Goal: Task Accomplishment & Management: Use online tool/utility

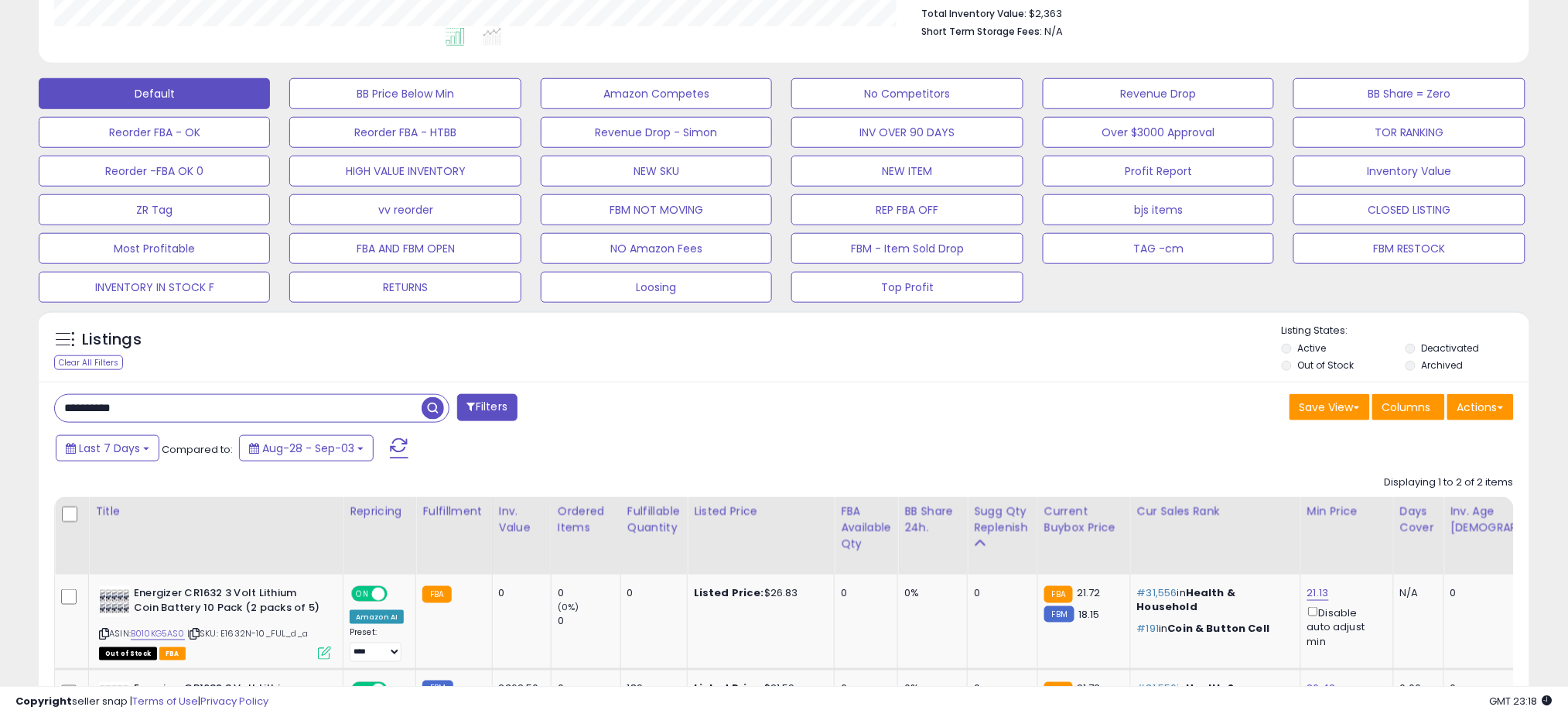
scroll to position [317, 865]
drag, startPoint x: 203, startPoint y: 412, endPoint x: -33, endPoint y: 439, distance: 237.5
paste input "text"
click at [433, 401] on span "button" at bounding box center [432, 408] width 23 height 23
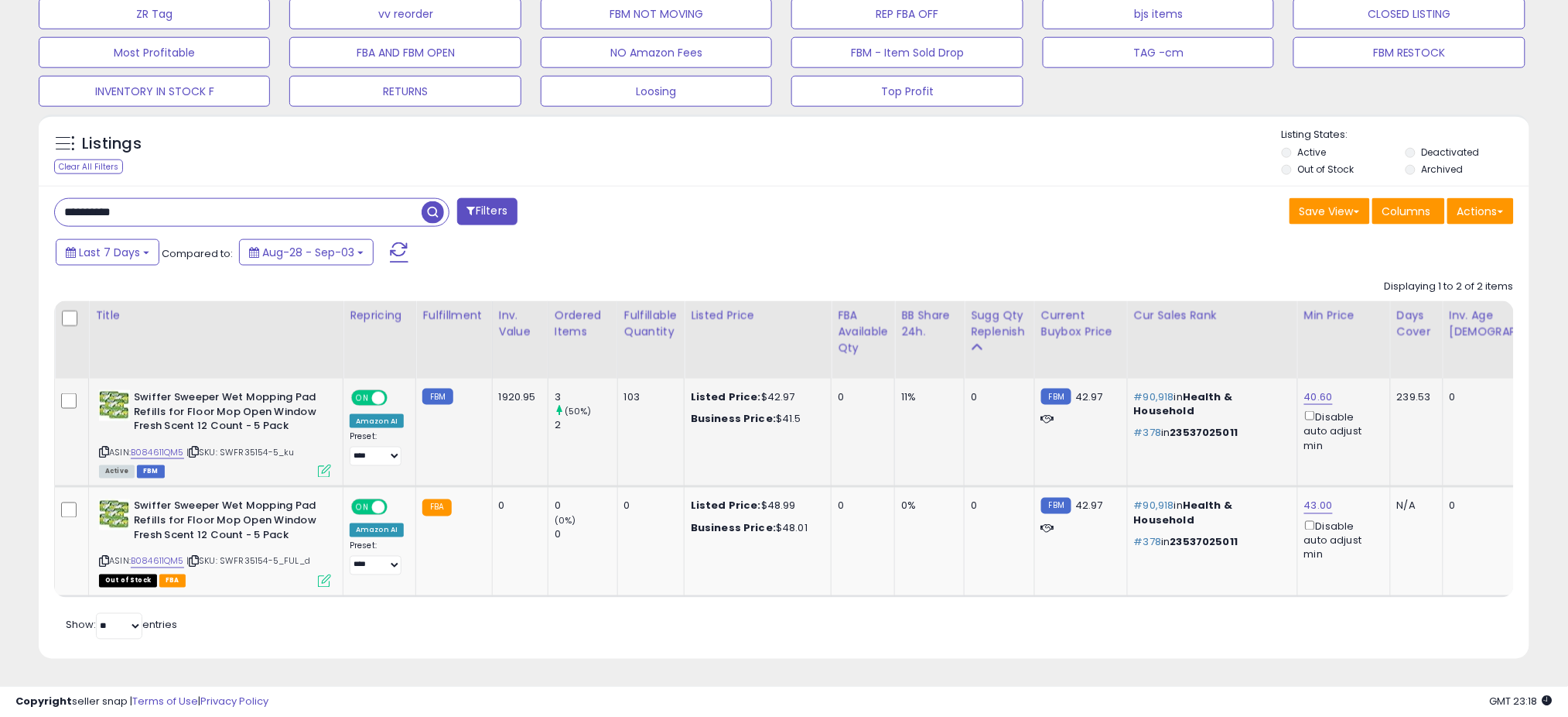
click at [319, 465] on icon at bounding box center [325, 471] width 13 height 13
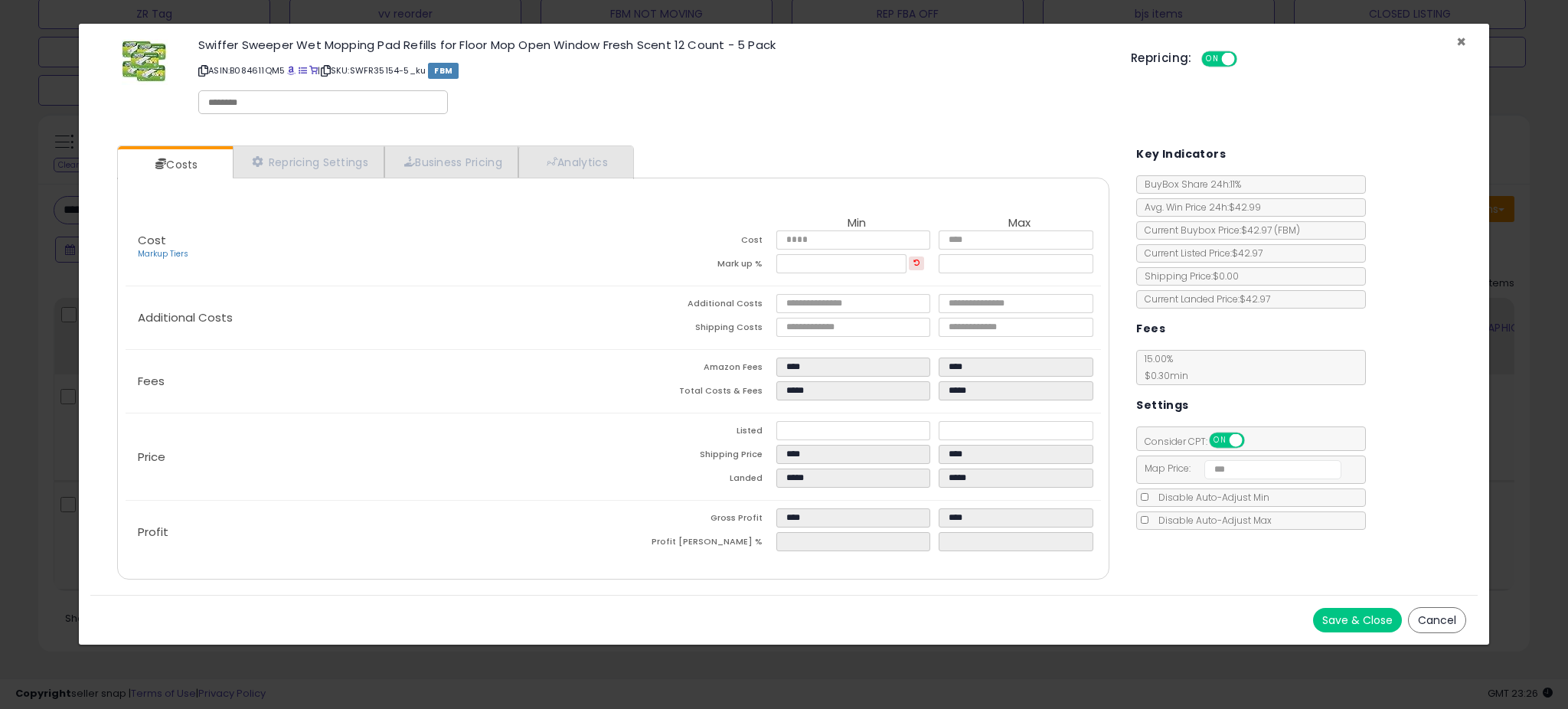
click at [1461, 42] on span "×" at bounding box center [1461, 42] width 10 height 22
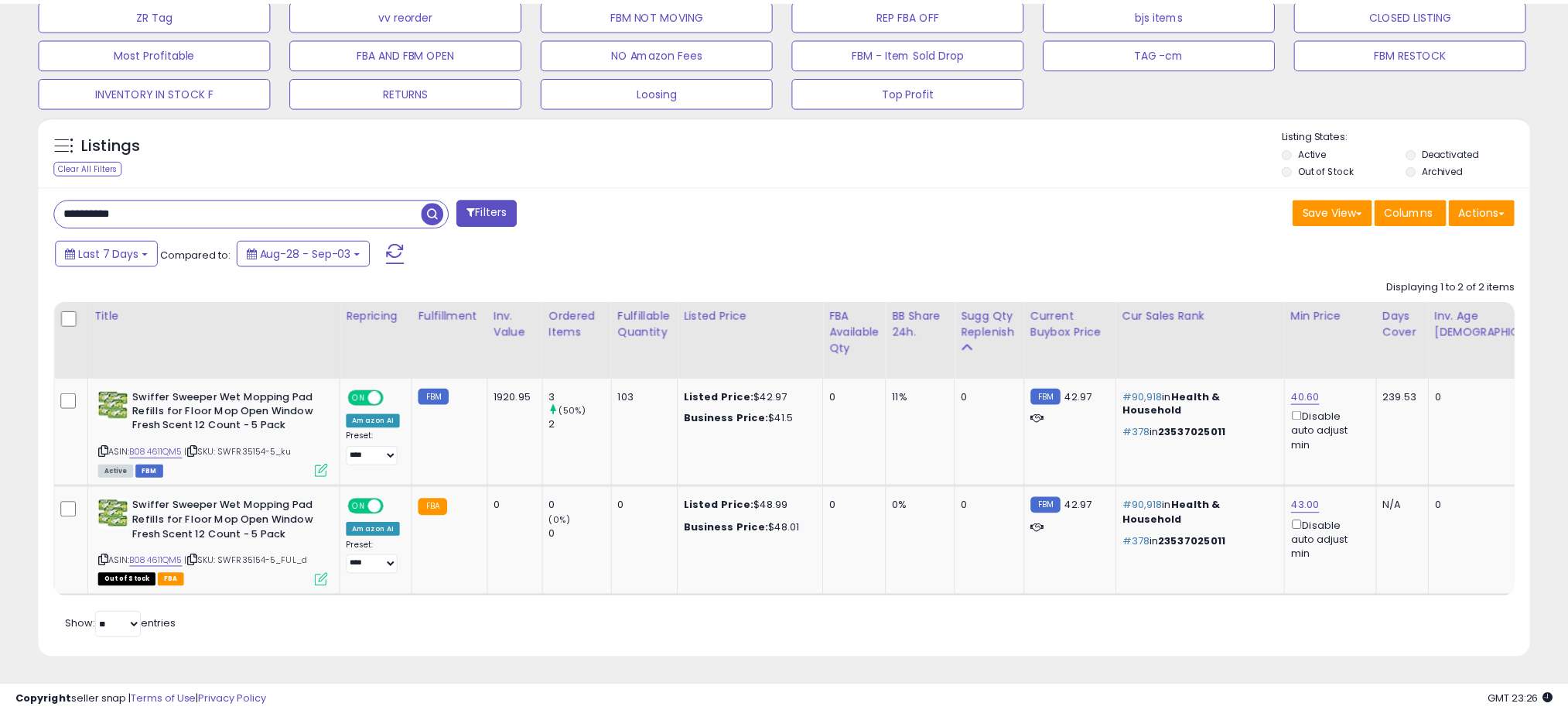
scroll to position [773737, 772869]
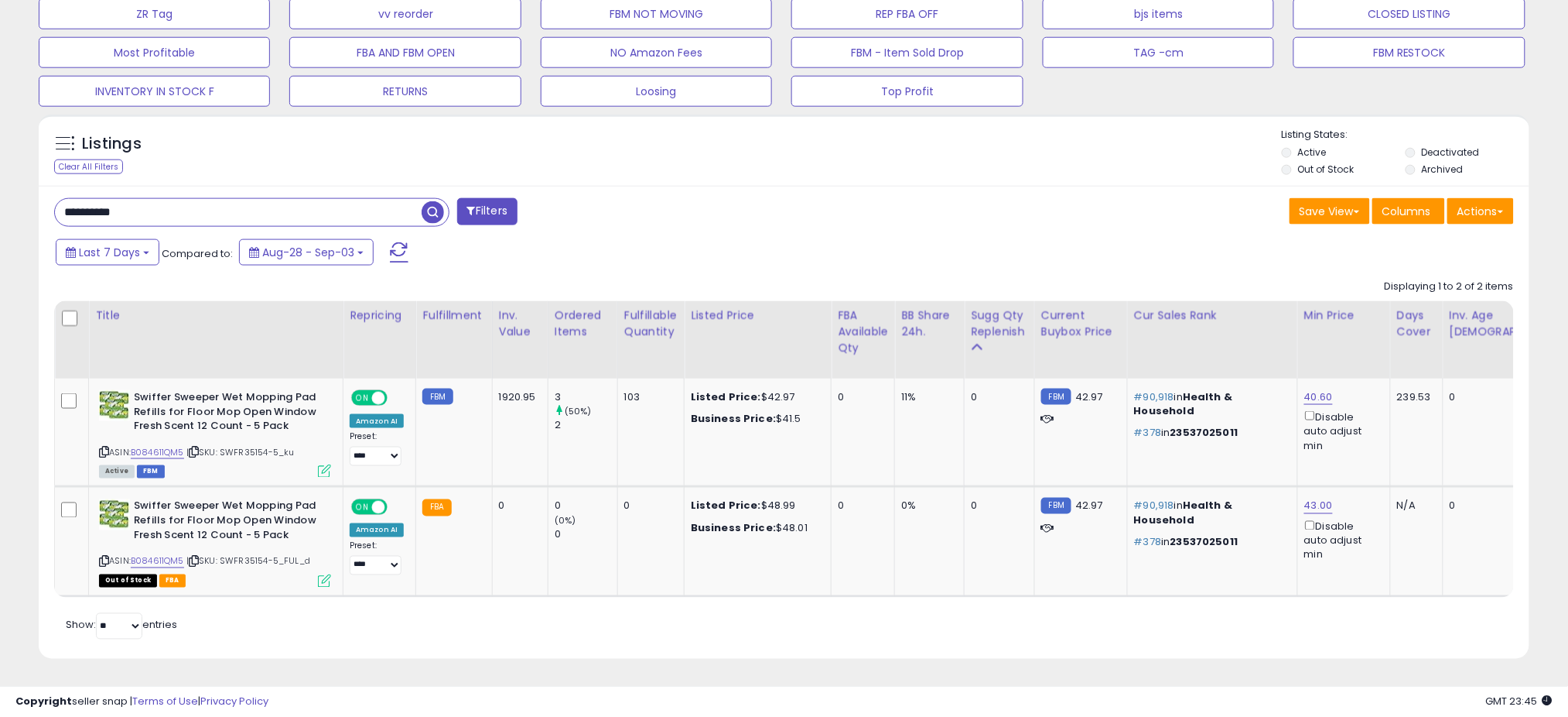
drag, startPoint x: 165, startPoint y: 210, endPoint x: 14, endPoint y: 204, distance: 151.1
click at [14, 204] on div "**********" at bounding box center [784, 69] width 1553 height 1218
paste input "text"
type input "**********"
click at [430, 203] on span "button" at bounding box center [432, 212] width 23 height 23
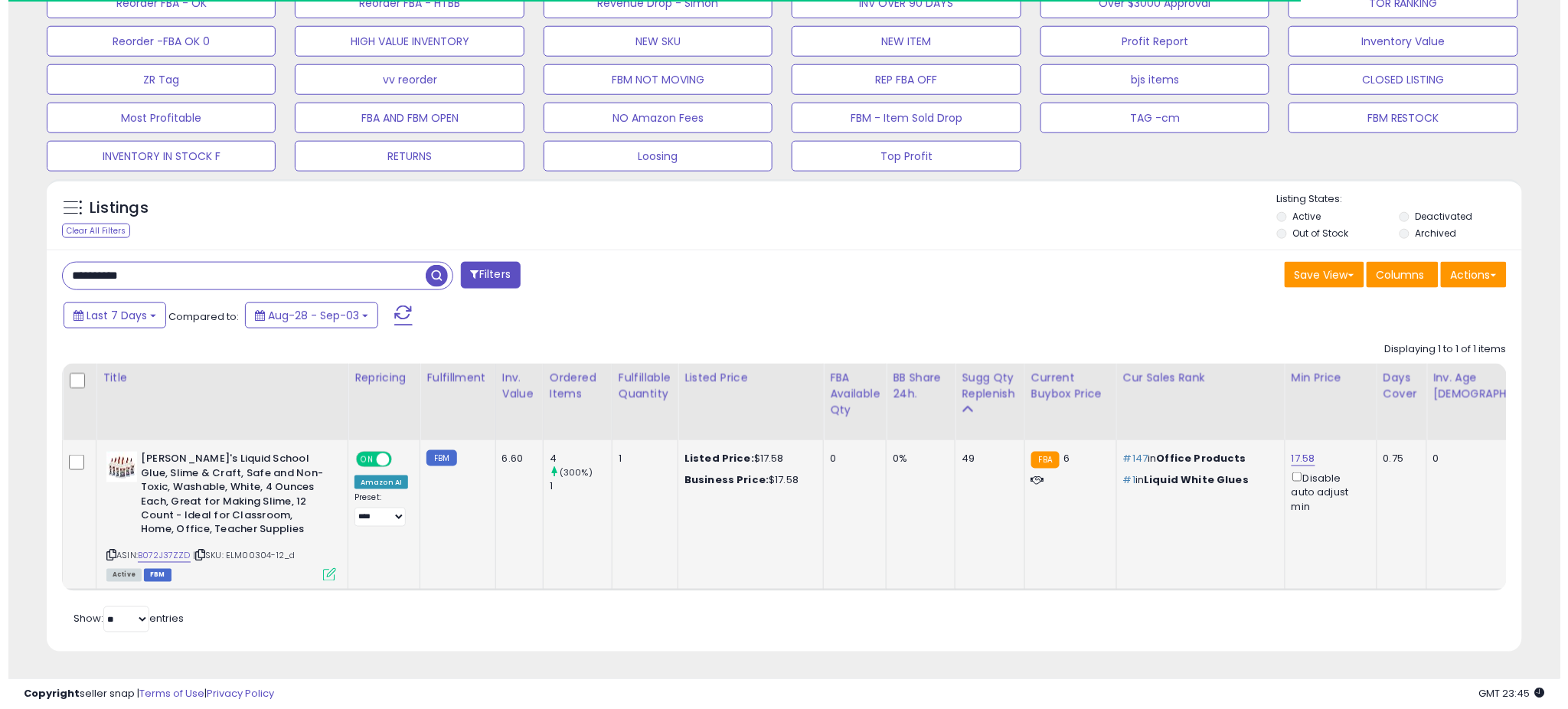
scroll to position [314, 856]
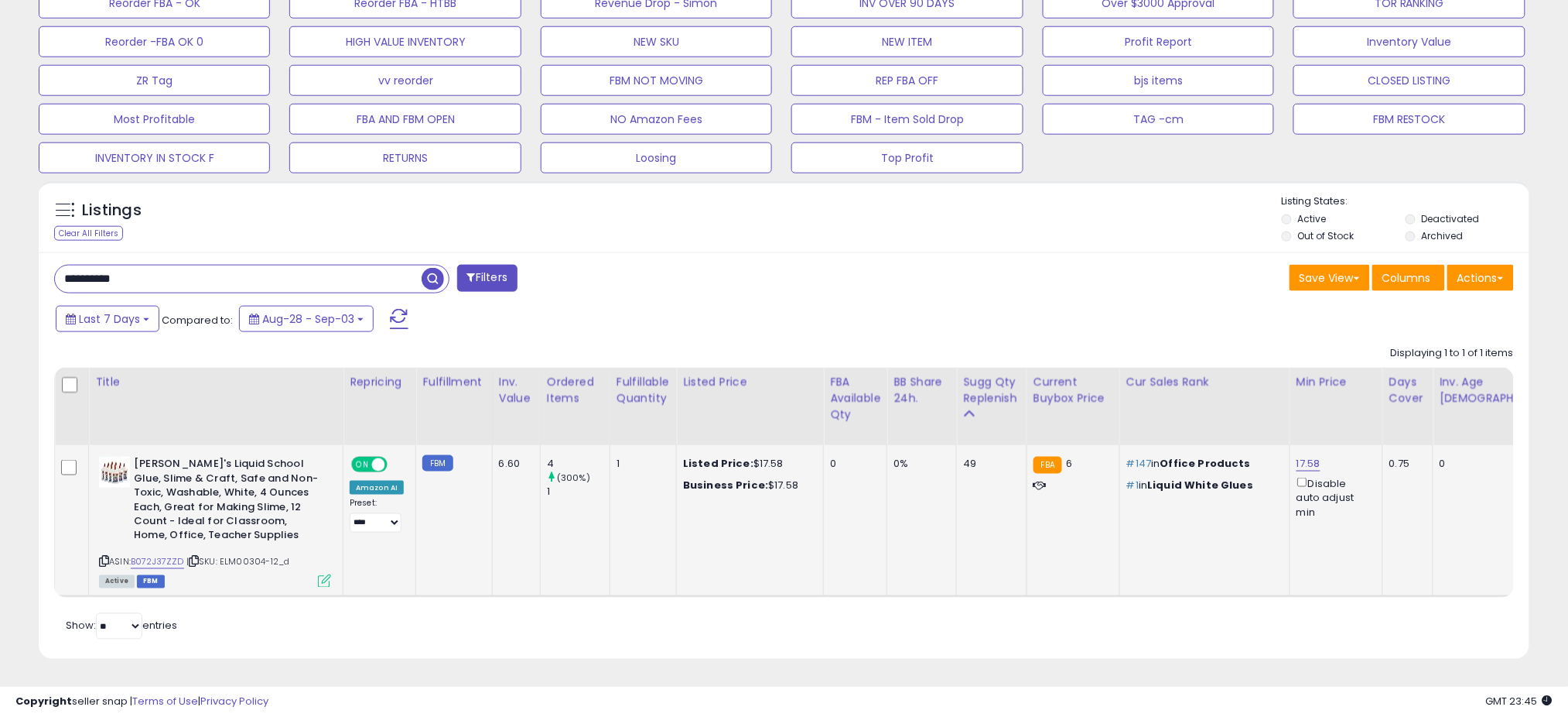
click at [320, 574] on icon at bounding box center [325, 581] width 13 height 13
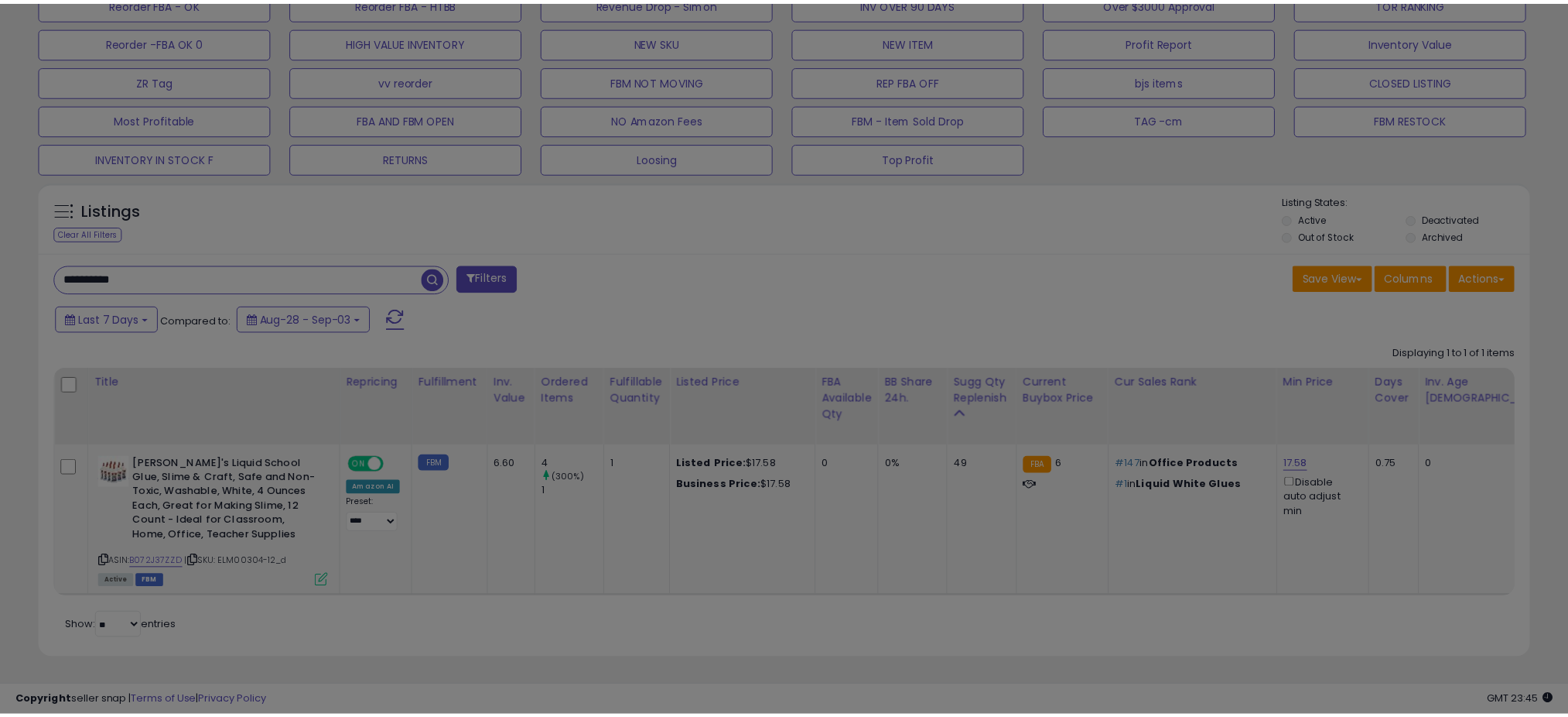
scroll to position [317, 874]
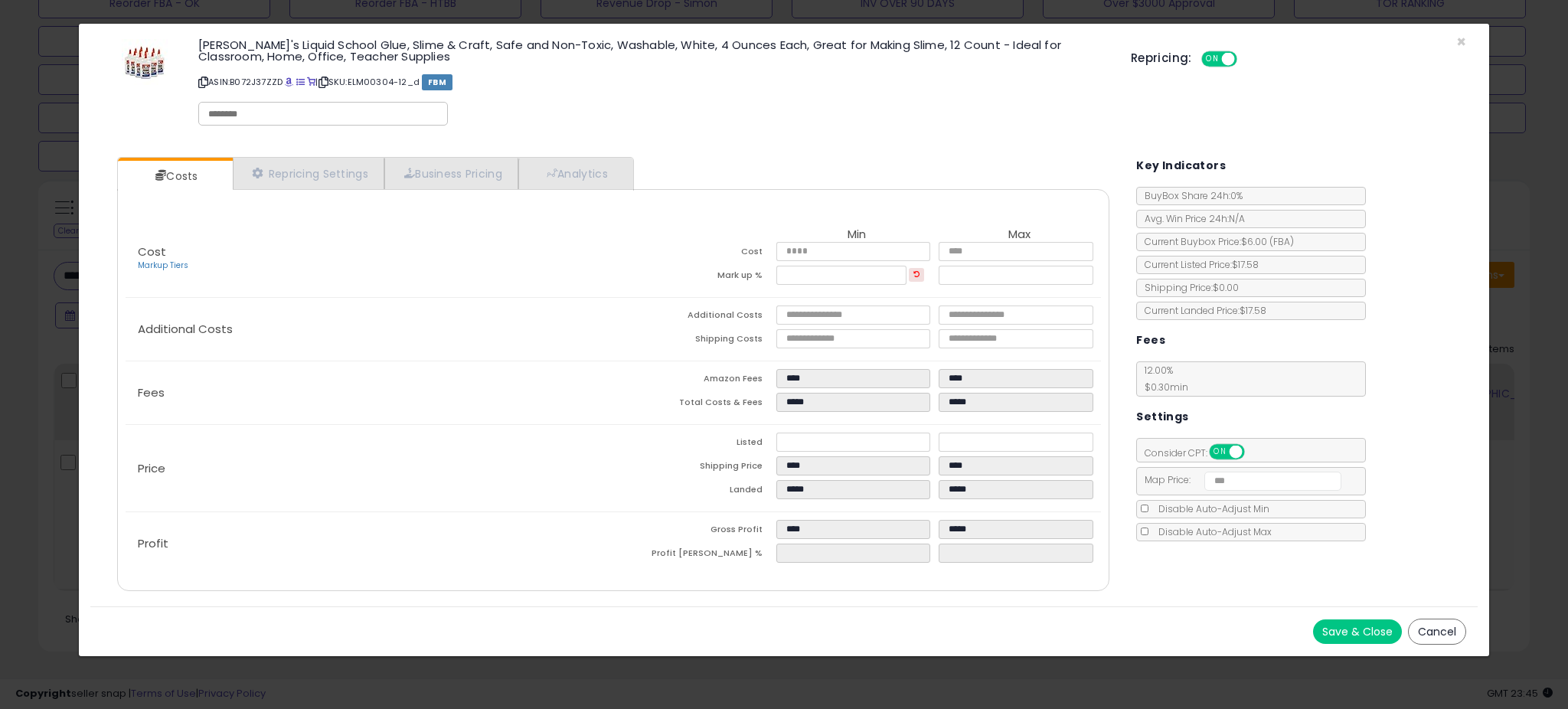
click at [1459, 46] on div "Repricing: ON OFF" at bounding box center [1298, 57] width 335 height 22
click at [1465, 43] on div "[PERSON_NAME]'s Liquid School Glue, Slime & Craft, Safe and Non-Toxic, Washable…" at bounding box center [784, 84] width 1387 height 99
click at [1459, 37] on span "×" at bounding box center [1461, 42] width 10 height 22
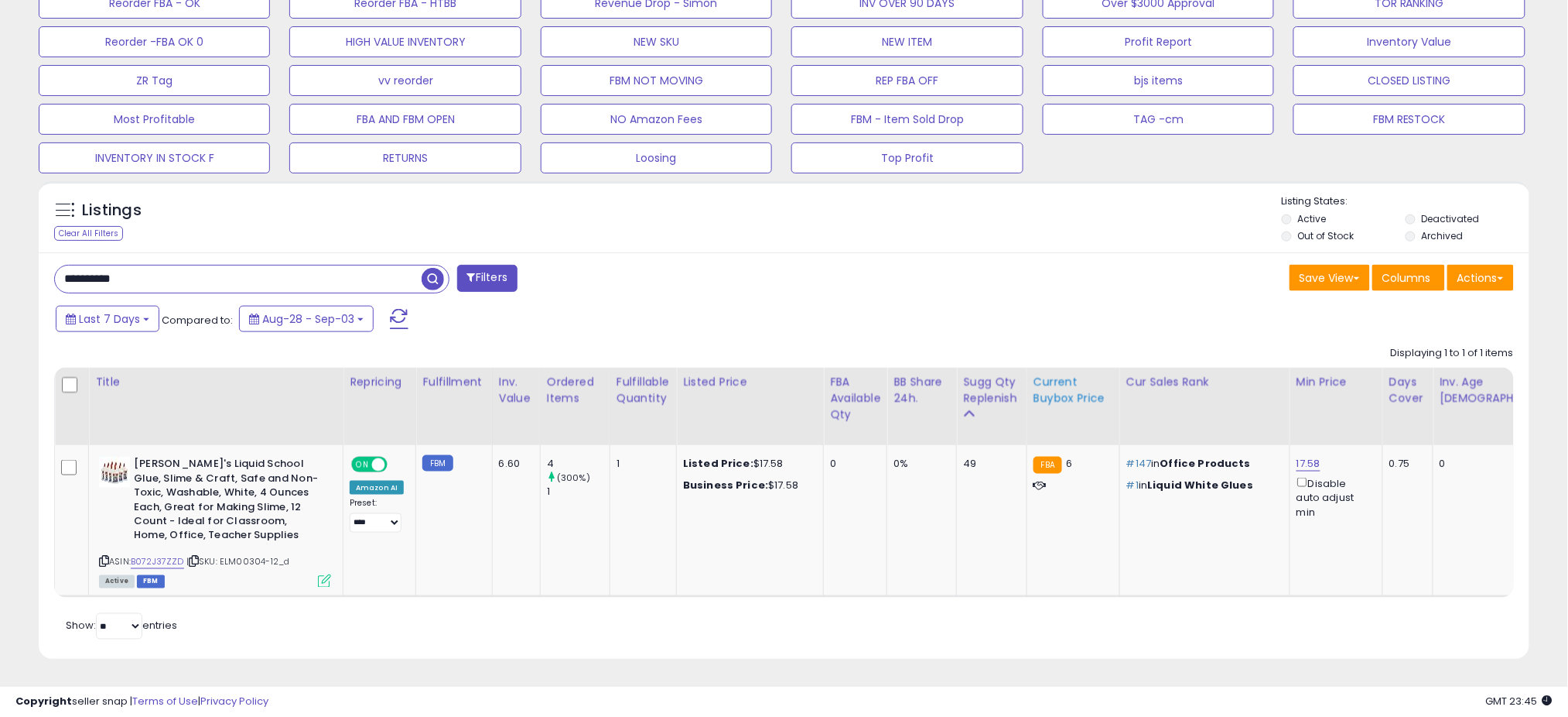
scroll to position [773737, 772869]
